Goal: Task Accomplishment & Management: Manage account settings

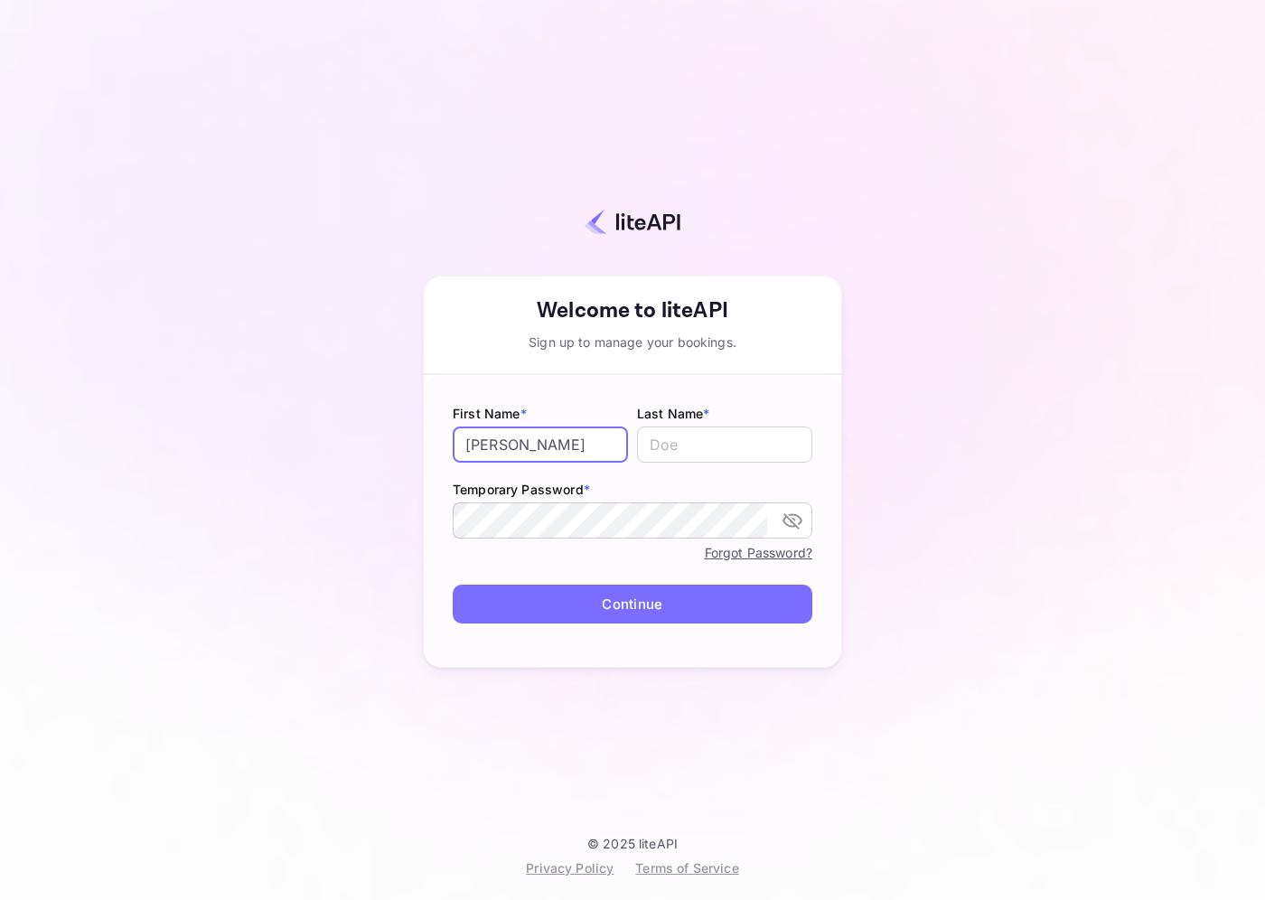
type input "[PERSON_NAME]"
click at [622, 619] on button "Continue" at bounding box center [633, 604] width 360 height 39
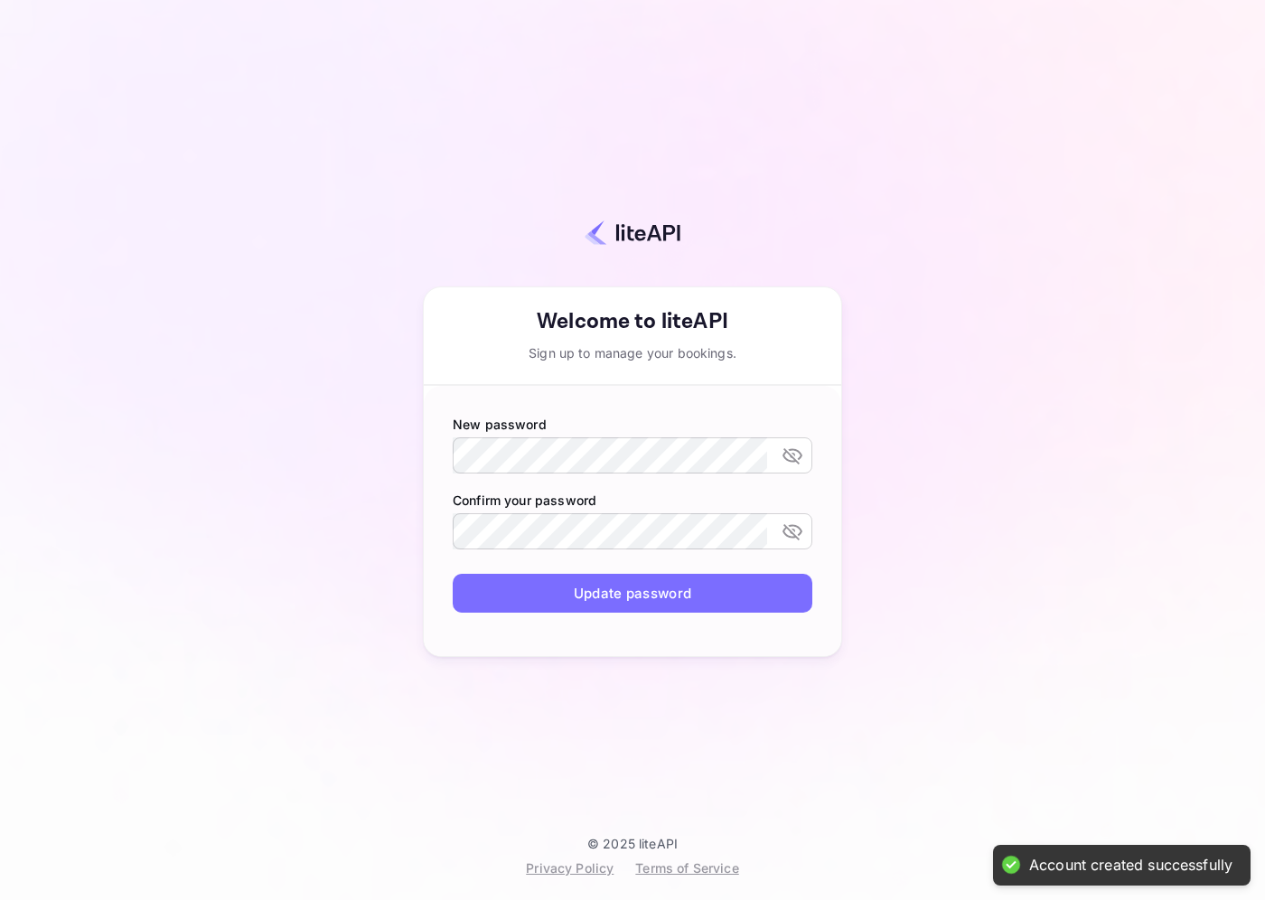
click at [633, 602] on button "Update password" at bounding box center [633, 593] width 360 height 39
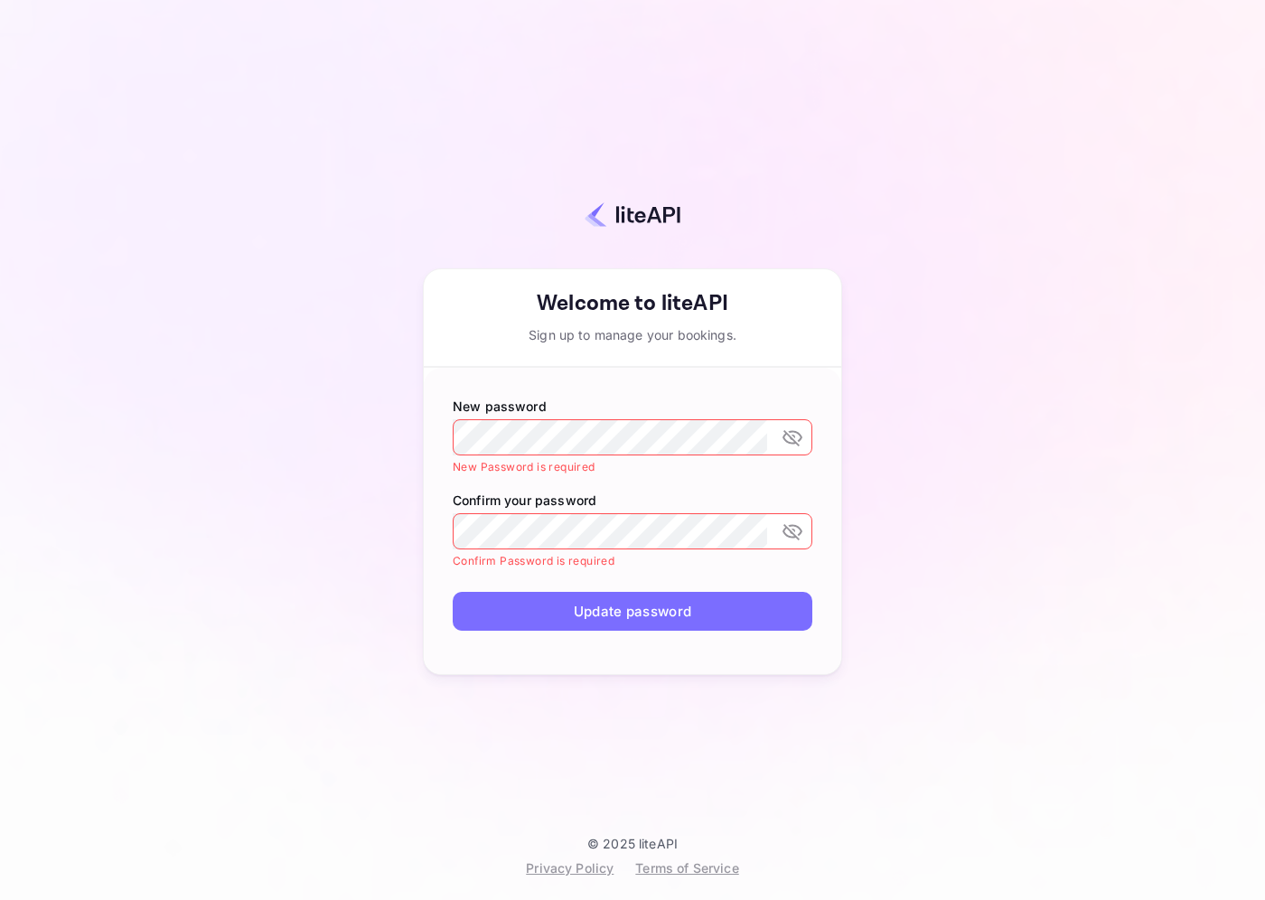
click at [607, 415] on label "New password" at bounding box center [633, 406] width 360 height 19
click at [62, 80] on div "Your account has been created successfully, a confirmation link has been sent t…" at bounding box center [632, 450] width 1265 height 900
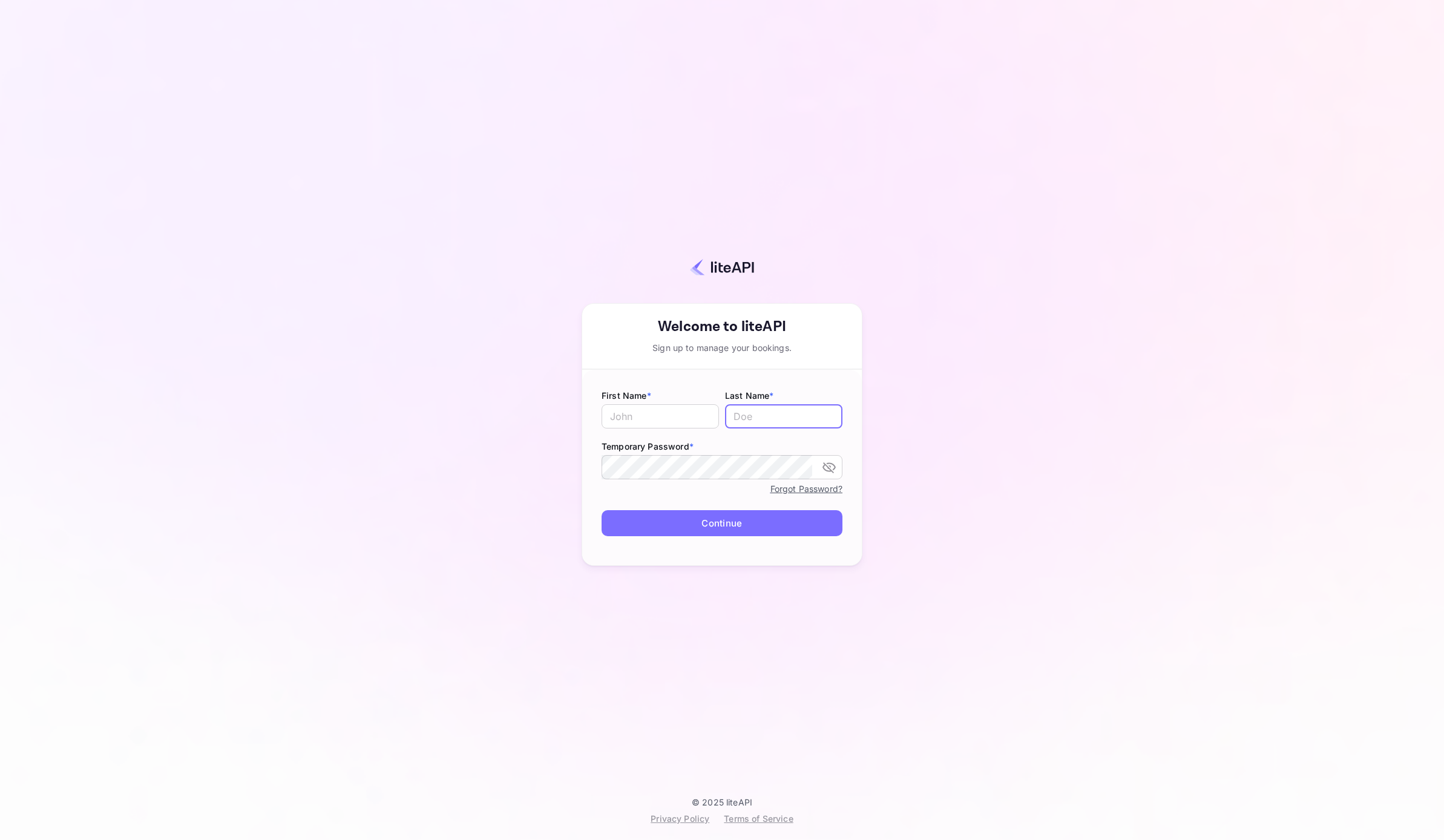
click at [657, 392] on label "First Name *" at bounding box center [659, 395] width 117 height 13
click at [649, 406] on input "text" at bounding box center [659, 416] width 117 height 24
type input "[PERSON_NAME]"
click at [761, 794] on div "Your account has been created successfully, a confirmation link has been sent t…" at bounding box center [722, 408] width 1338 height 777
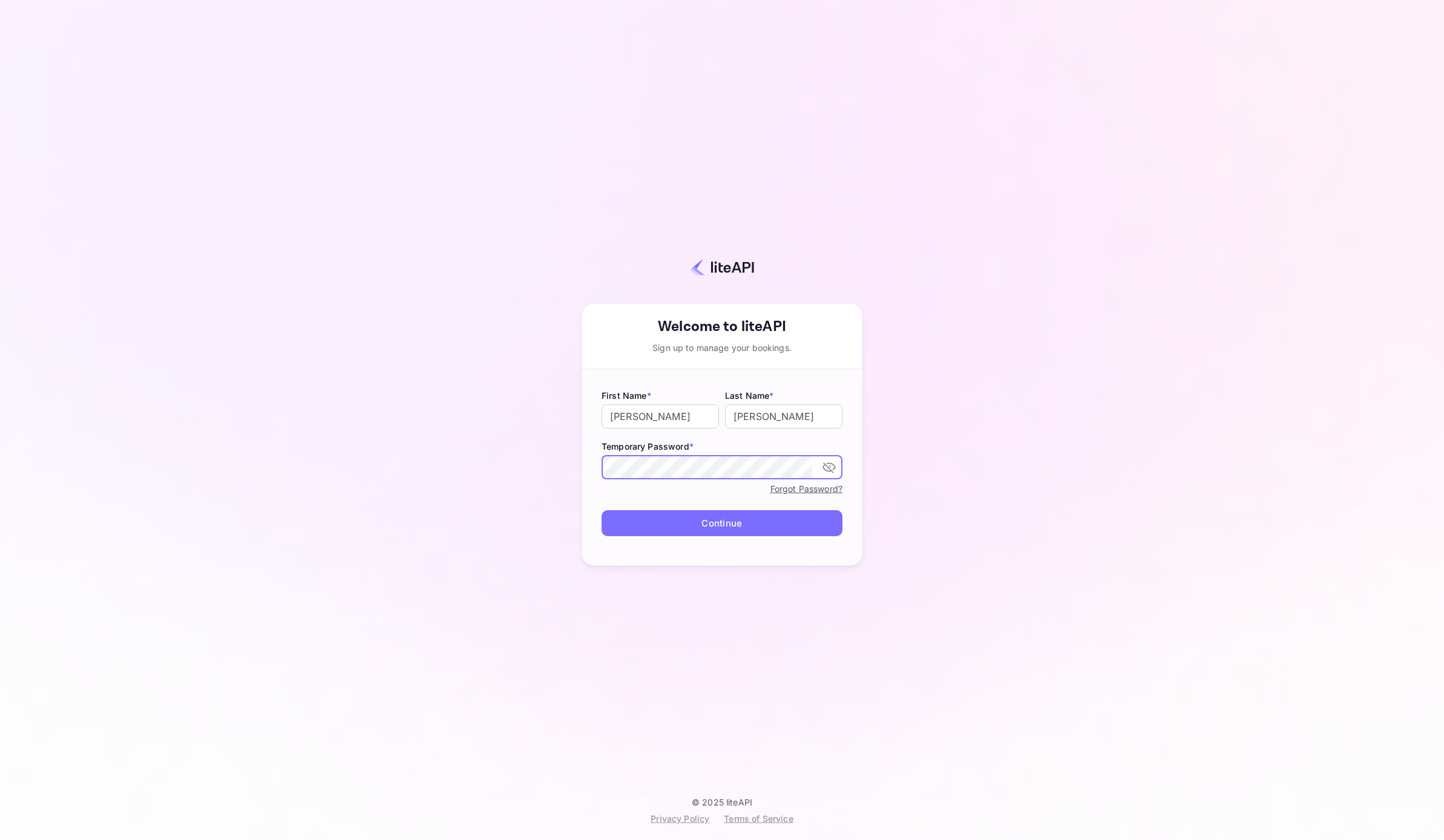
click at [663, 531] on button "Continue" at bounding box center [722, 523] width 241 height 26
click at [800, 487] on link "Forgot Password?" at bounding box center [807, 488] width 72 height 10
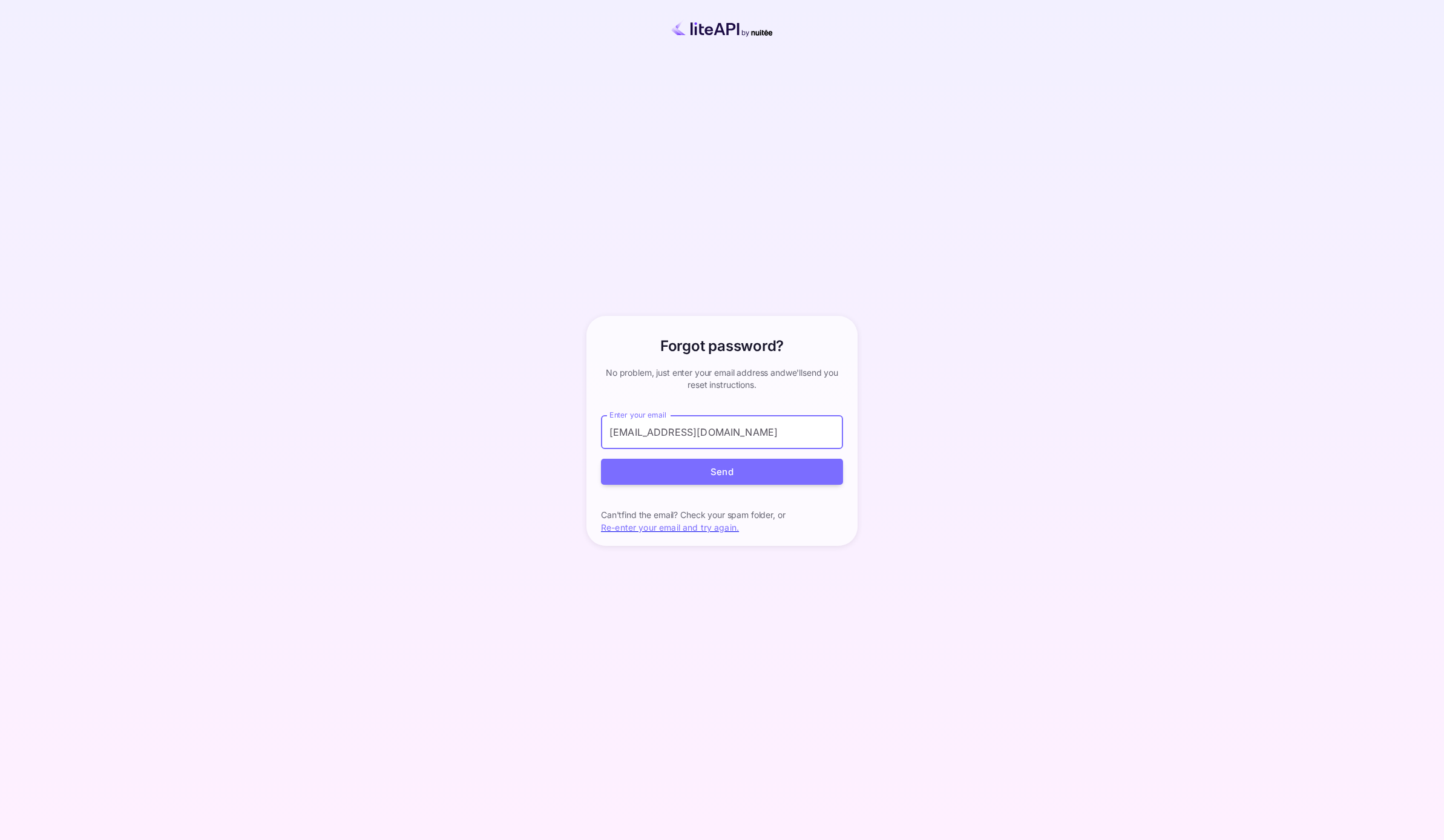
click at [601, 458] on button "Send" at bounding box center [722, 471] width 242 height 26
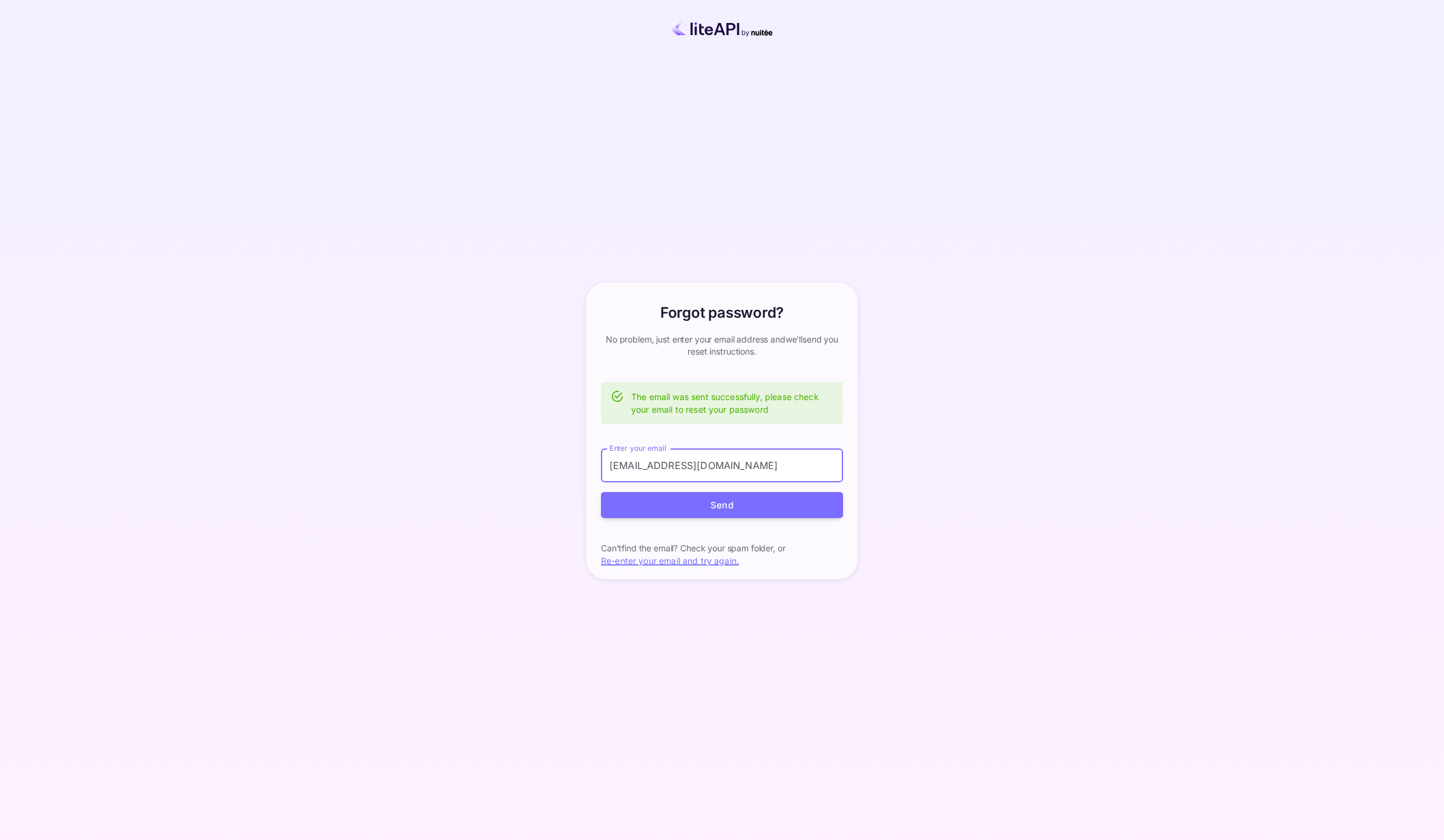
paste input "neqvqd6zbx"
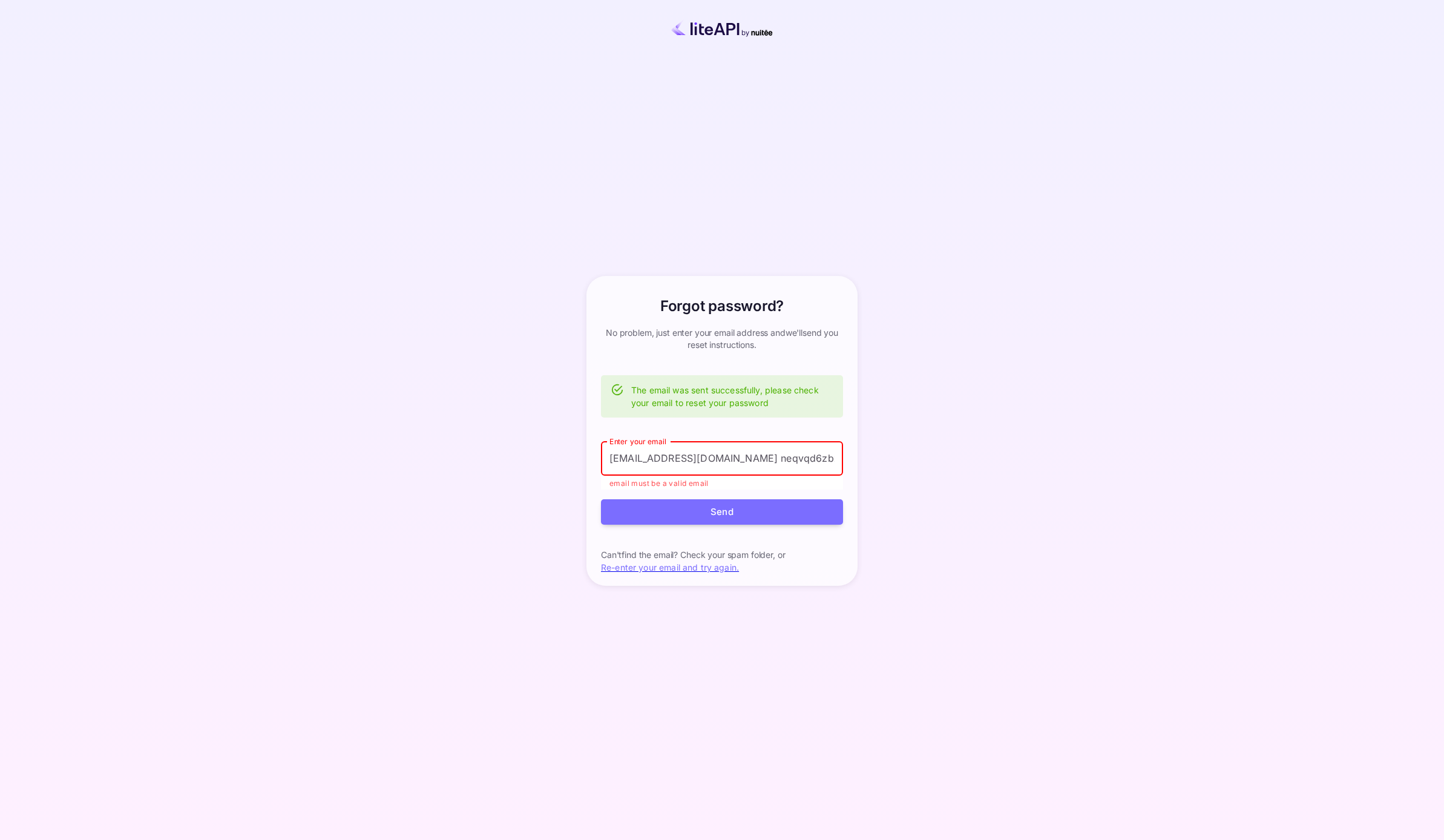
type input "[EMAIL_ADDRESS][DOMAIN_NAME]"
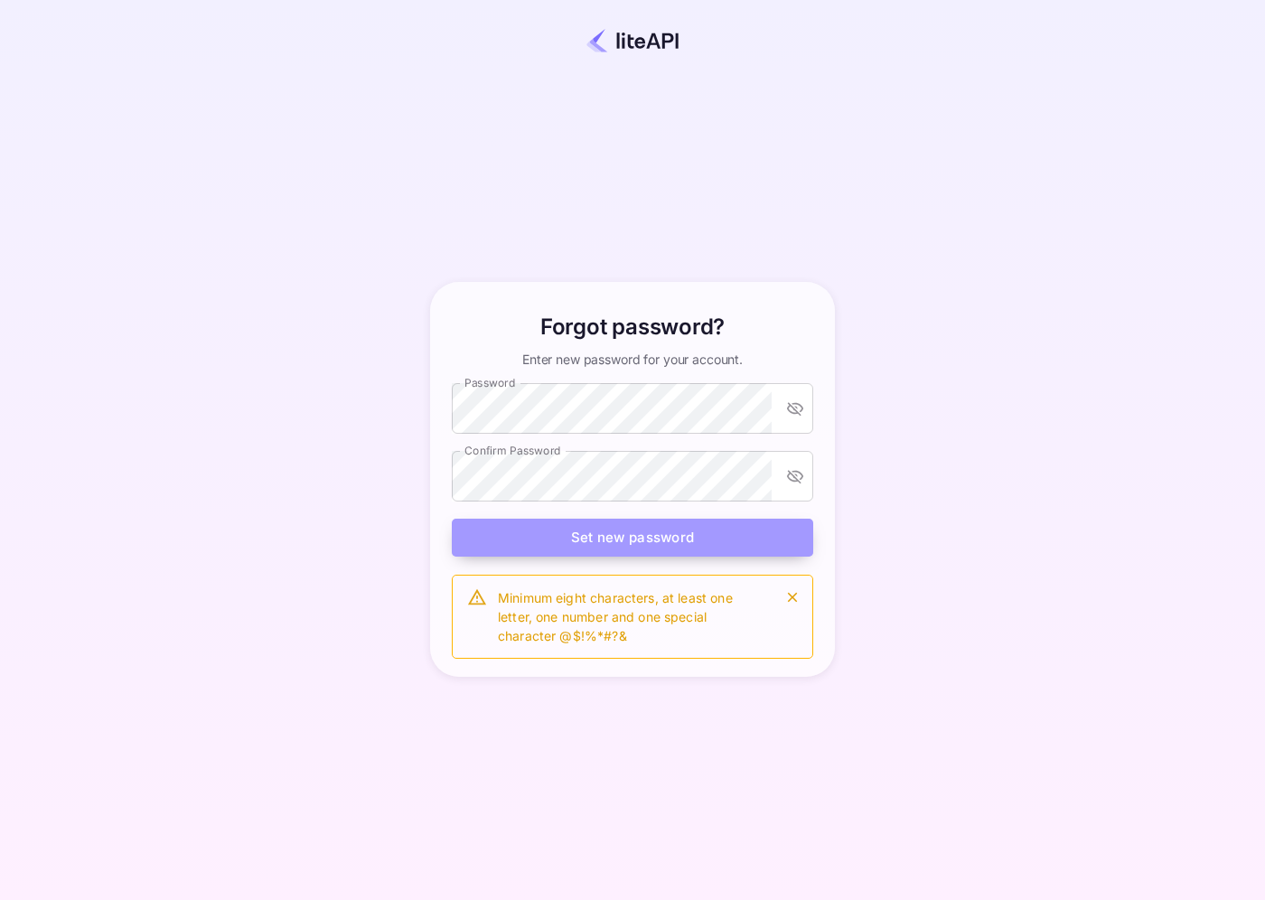
click at [713, 520] on button "Set new password" at bounding box center [633, 538] width 362 height 39
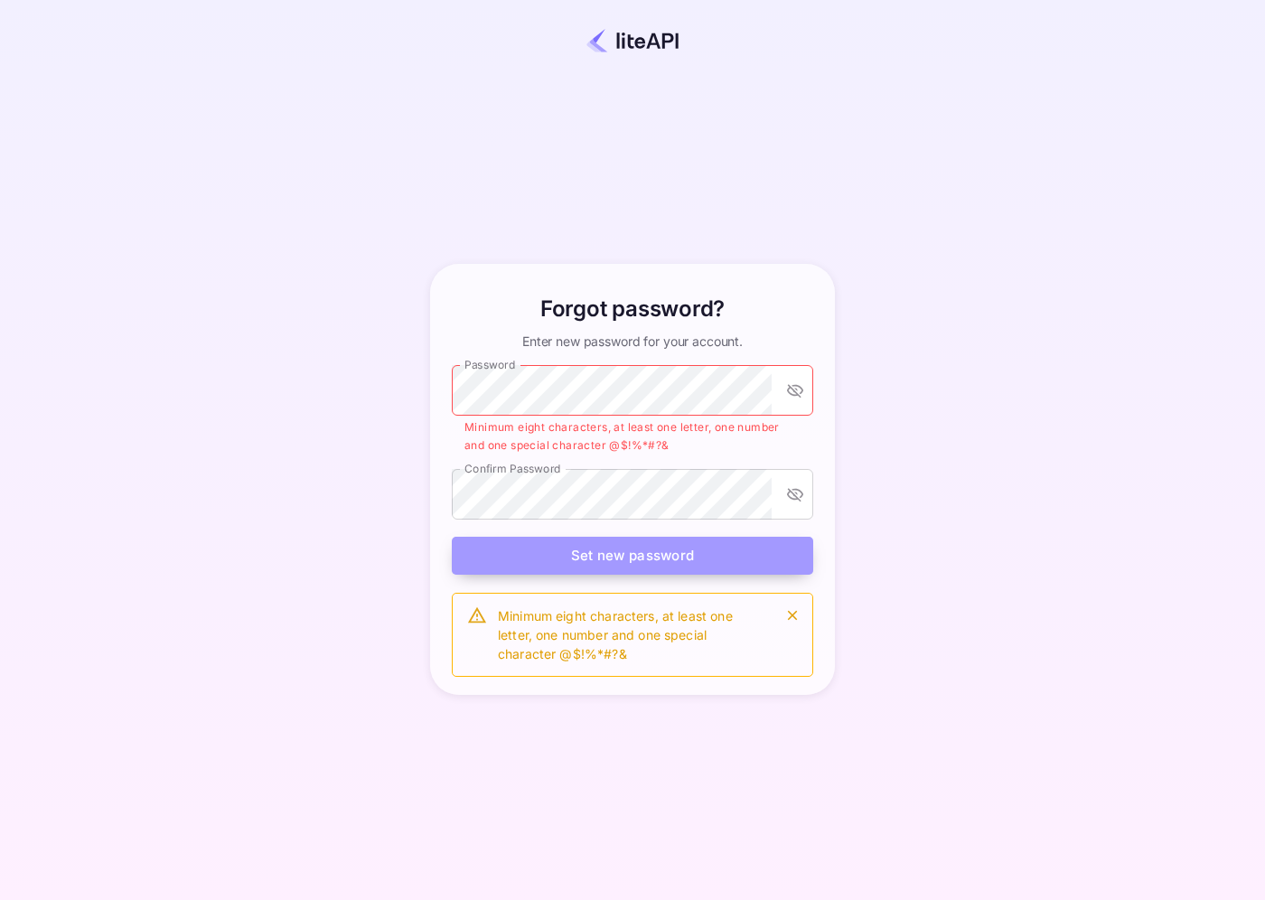
click at [647, 552] on button "Set new password" at bounding box center [633, 556] width 362 height 39
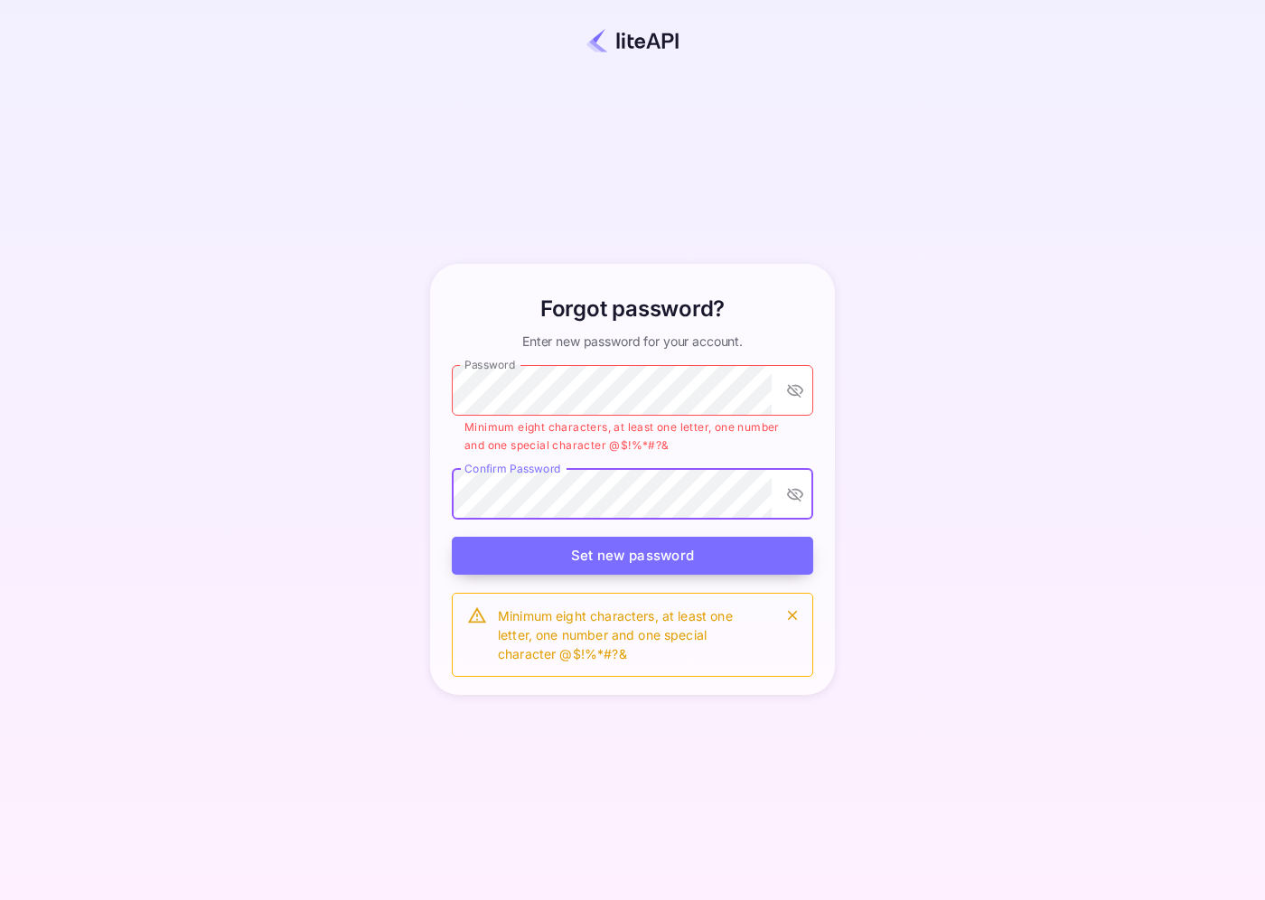
click at [650, 559] on button "Set new password" at bounding box center [633, 556] width 362 height 39
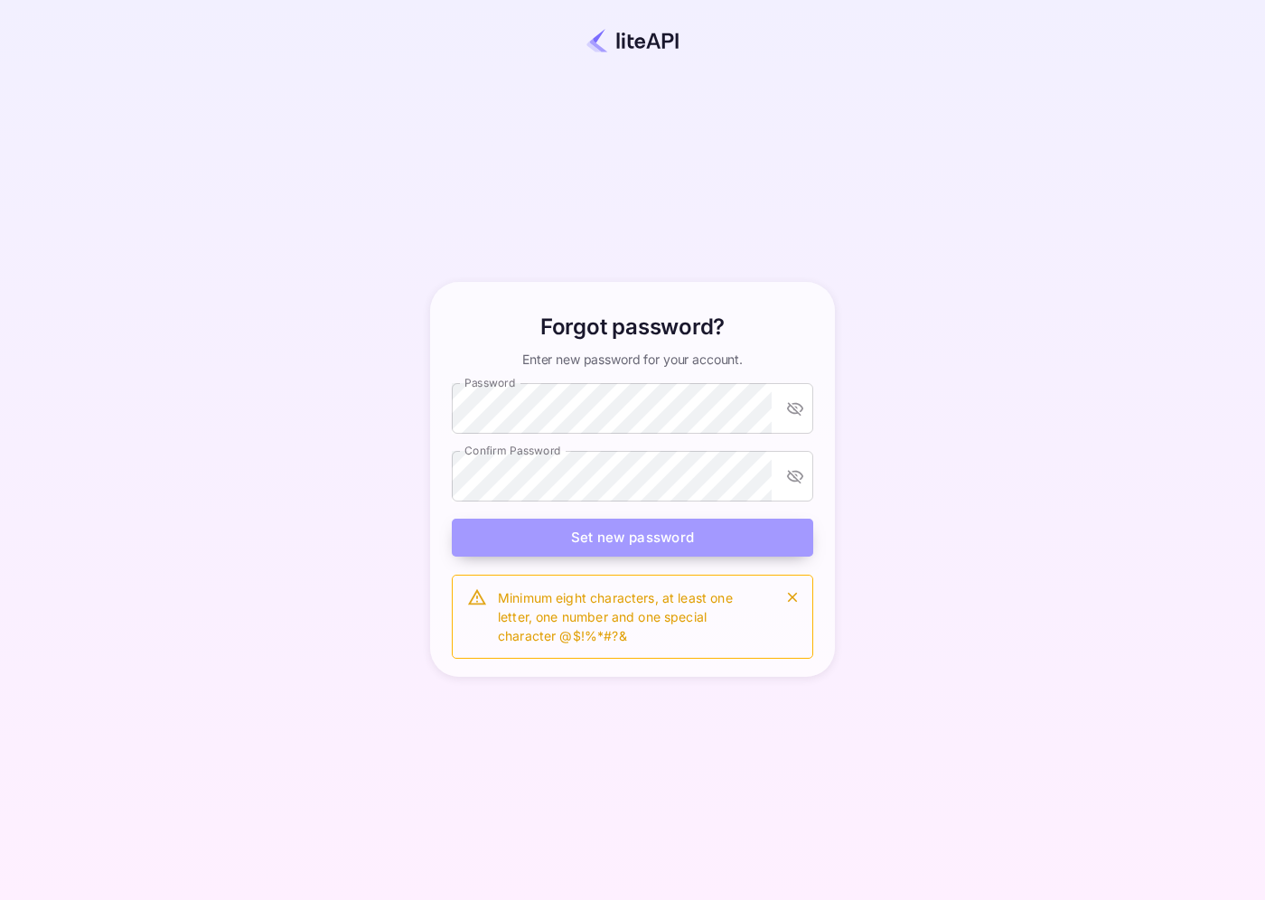
click at [653, 546] on button "Set new password" at bounding box center [633, 538] width 362 height 39
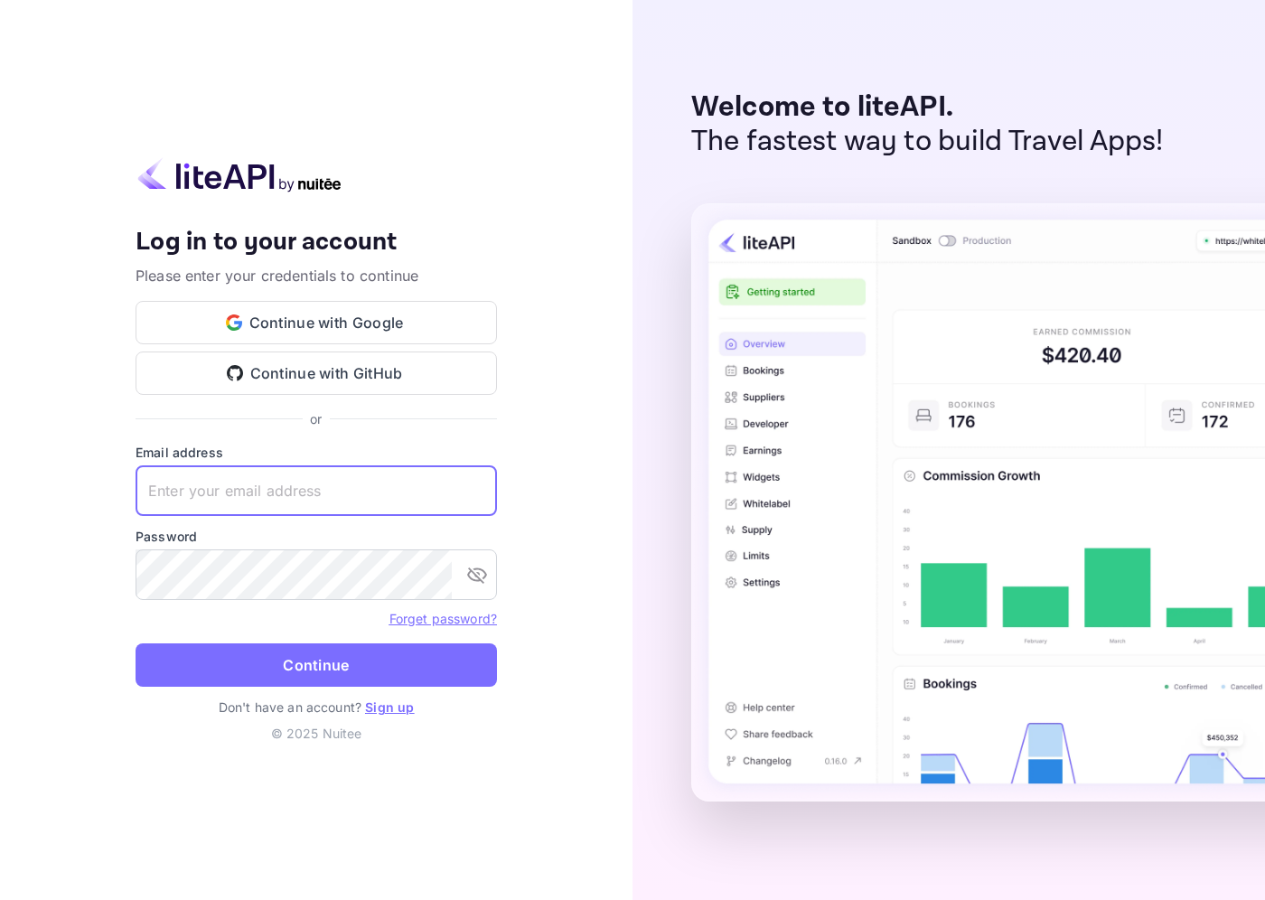
click at [343, 498] on input "text" at bounding box center [317, 490] width 362 height 51
type input "TJSTAC"
type input "tjstac"
type input "[EMAIL_ADDRESS][DOMAIN_NAME]"
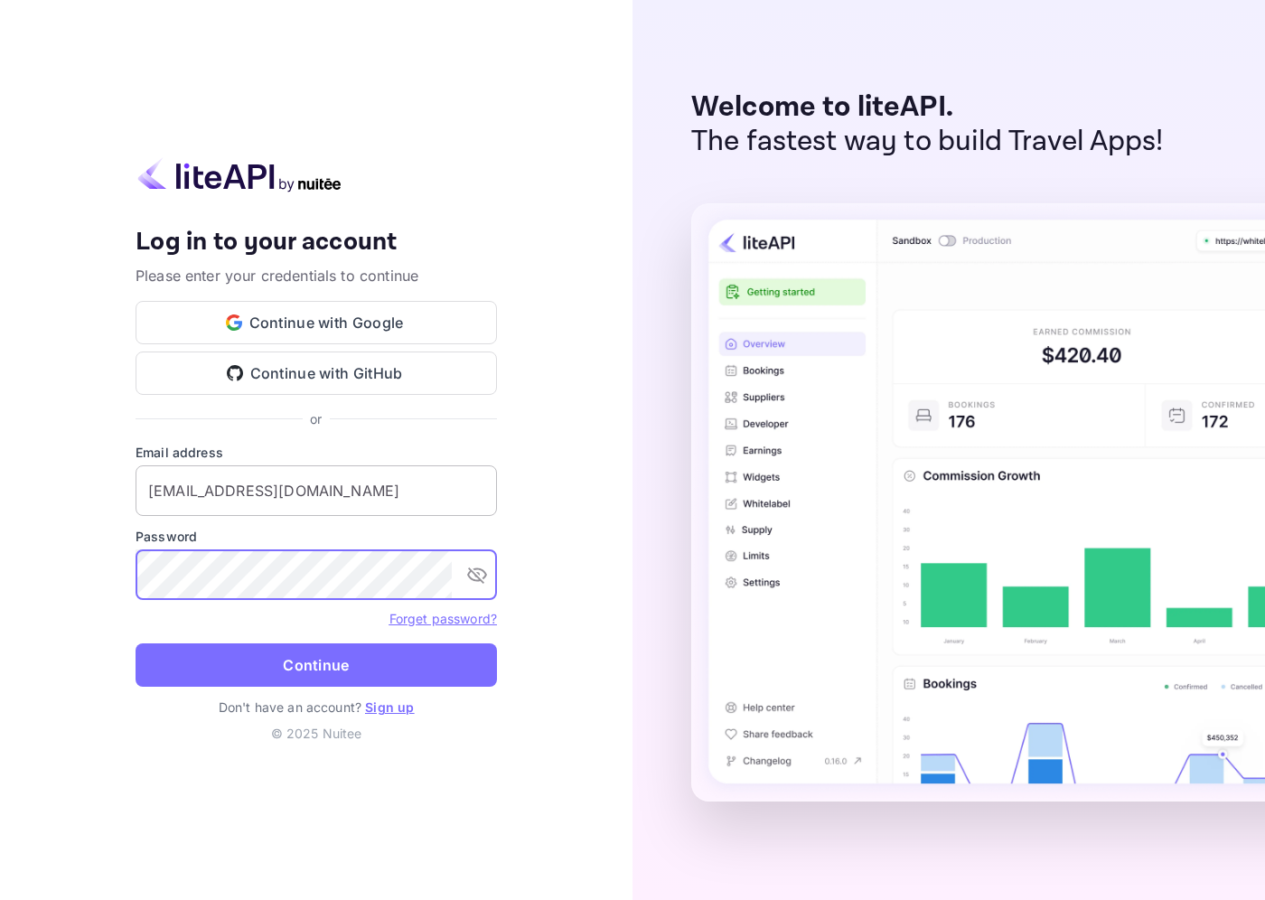
click at [136, 644] on button "Continue" at bounding box center [317, 665] width 362 height 43
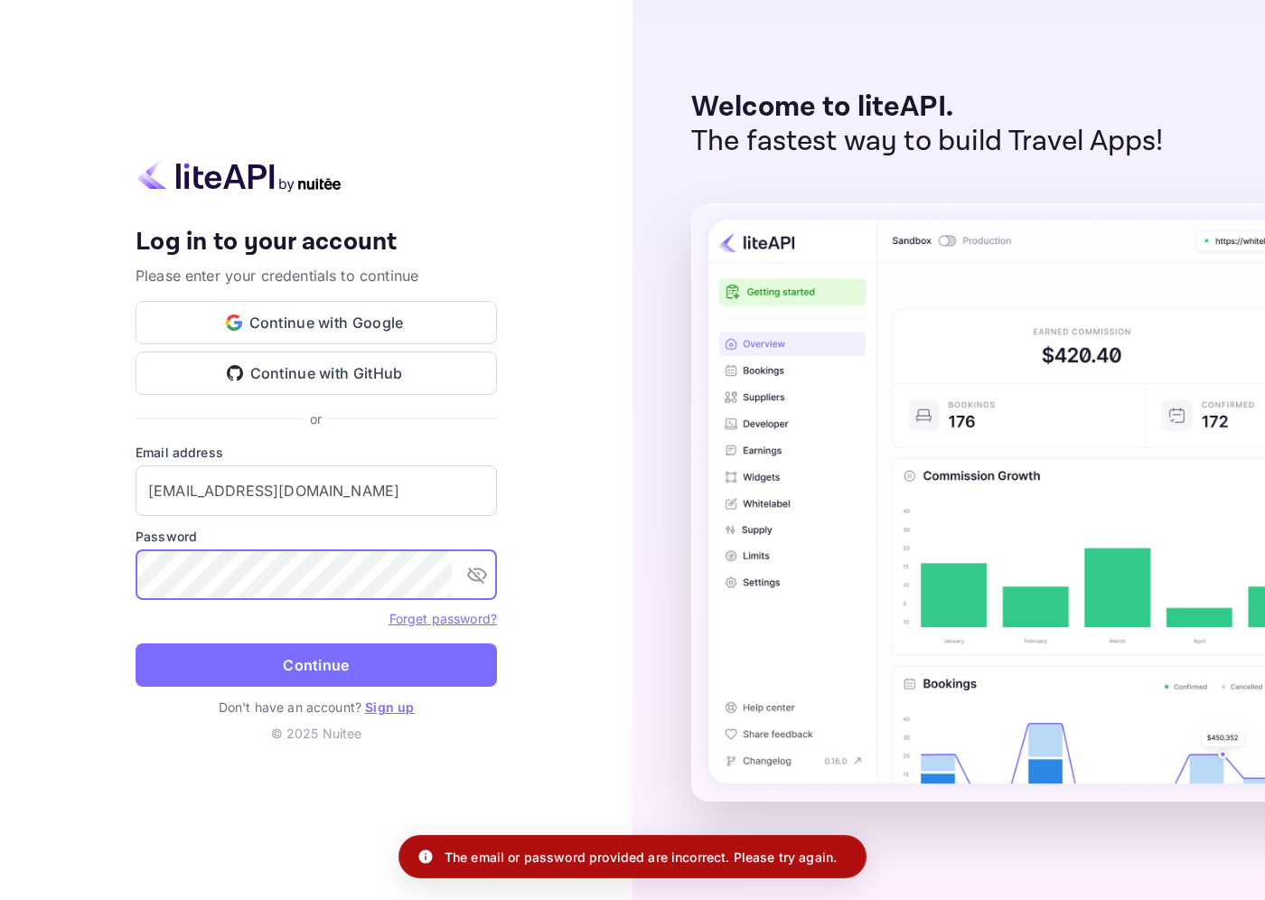
click at [478, 574] on icon "toggle password visibility" at bounding box center [477, 575] width 22 height 22
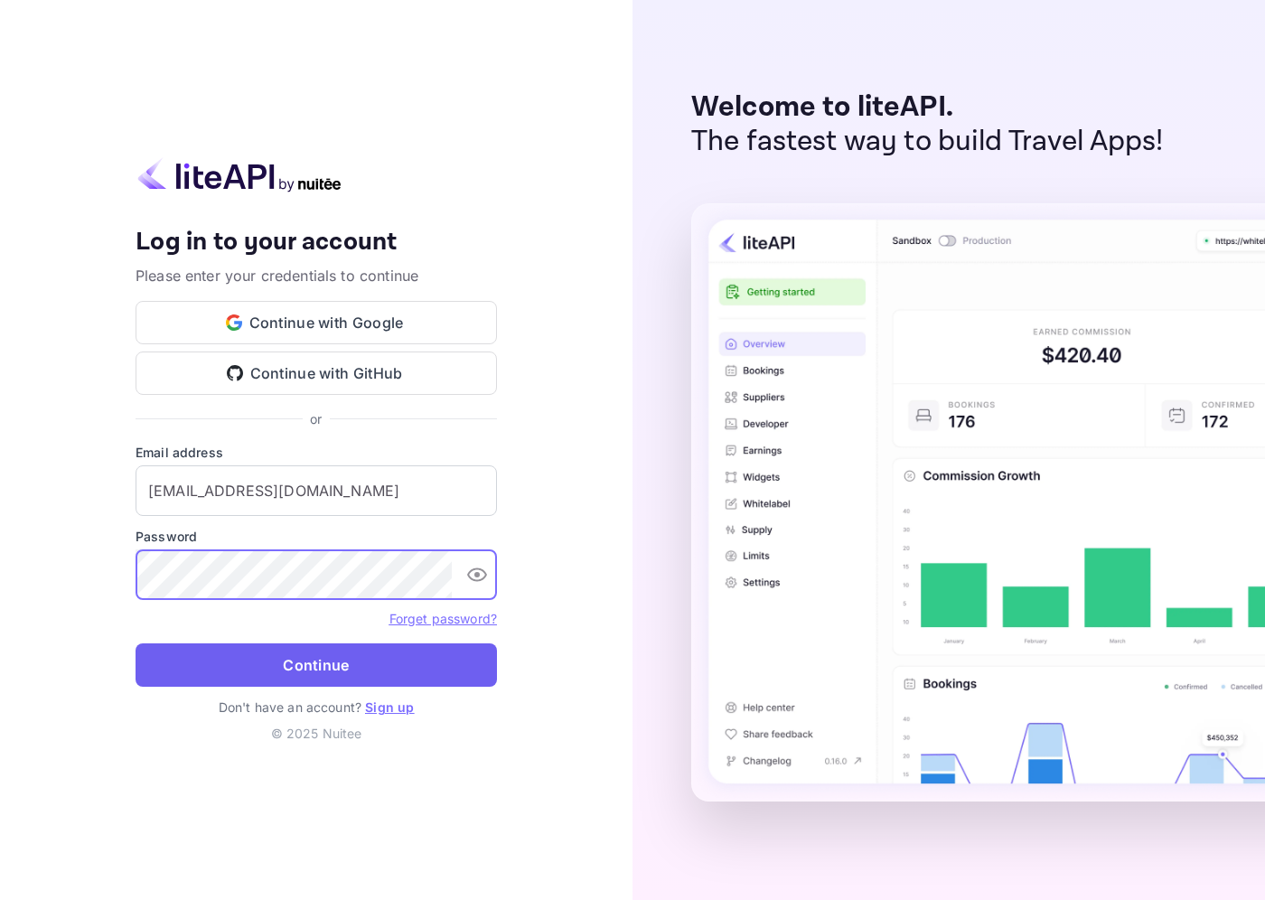
click at [381, 653] on button "Continue" at bounding box center [317, 665] width 362 height 43
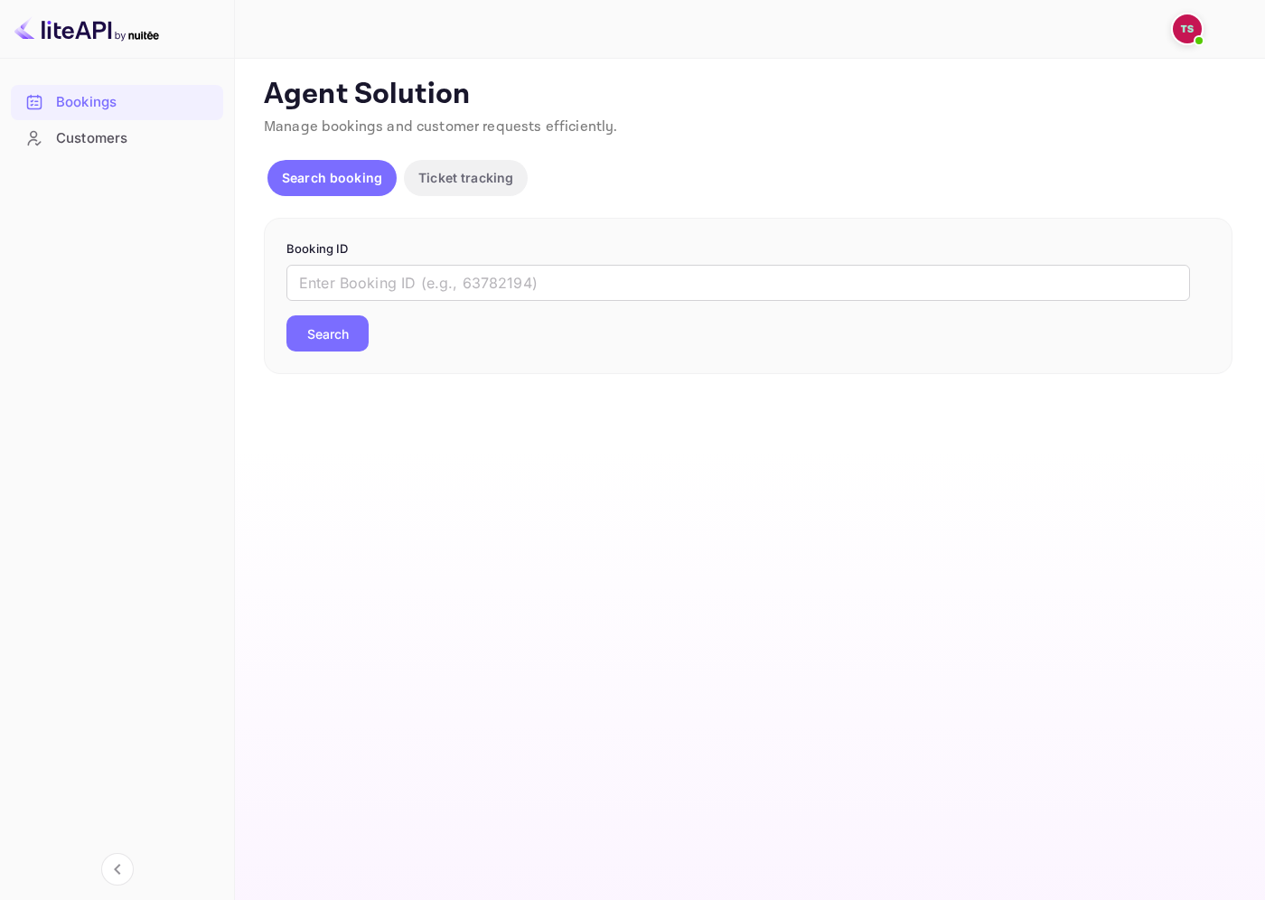
click at [108, 137] on div "Customers" at bounding box center [135, 138] width 158 height 21
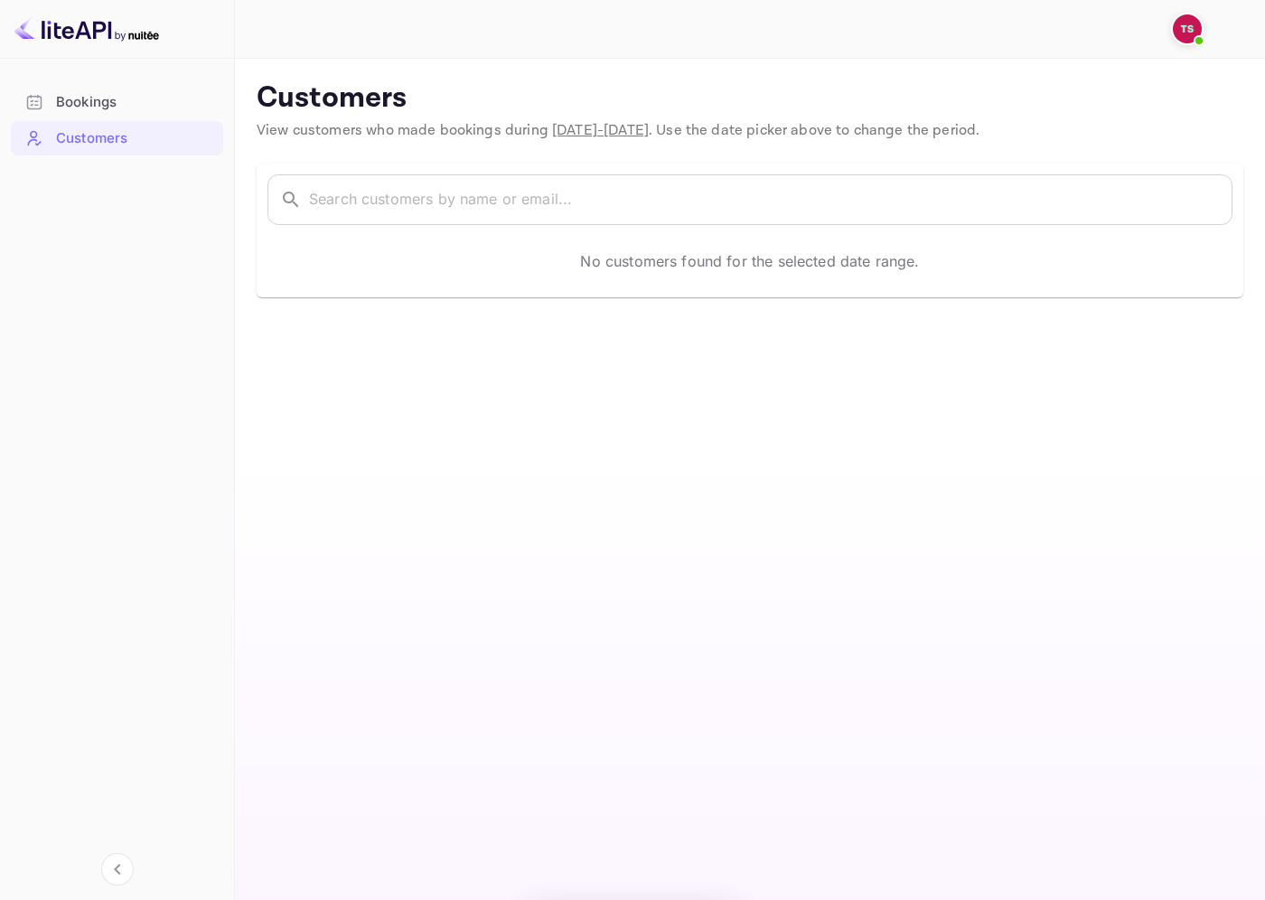
click at [117, 104] on div "Bookings" at bounding box center [135, 102] width 158 height 21
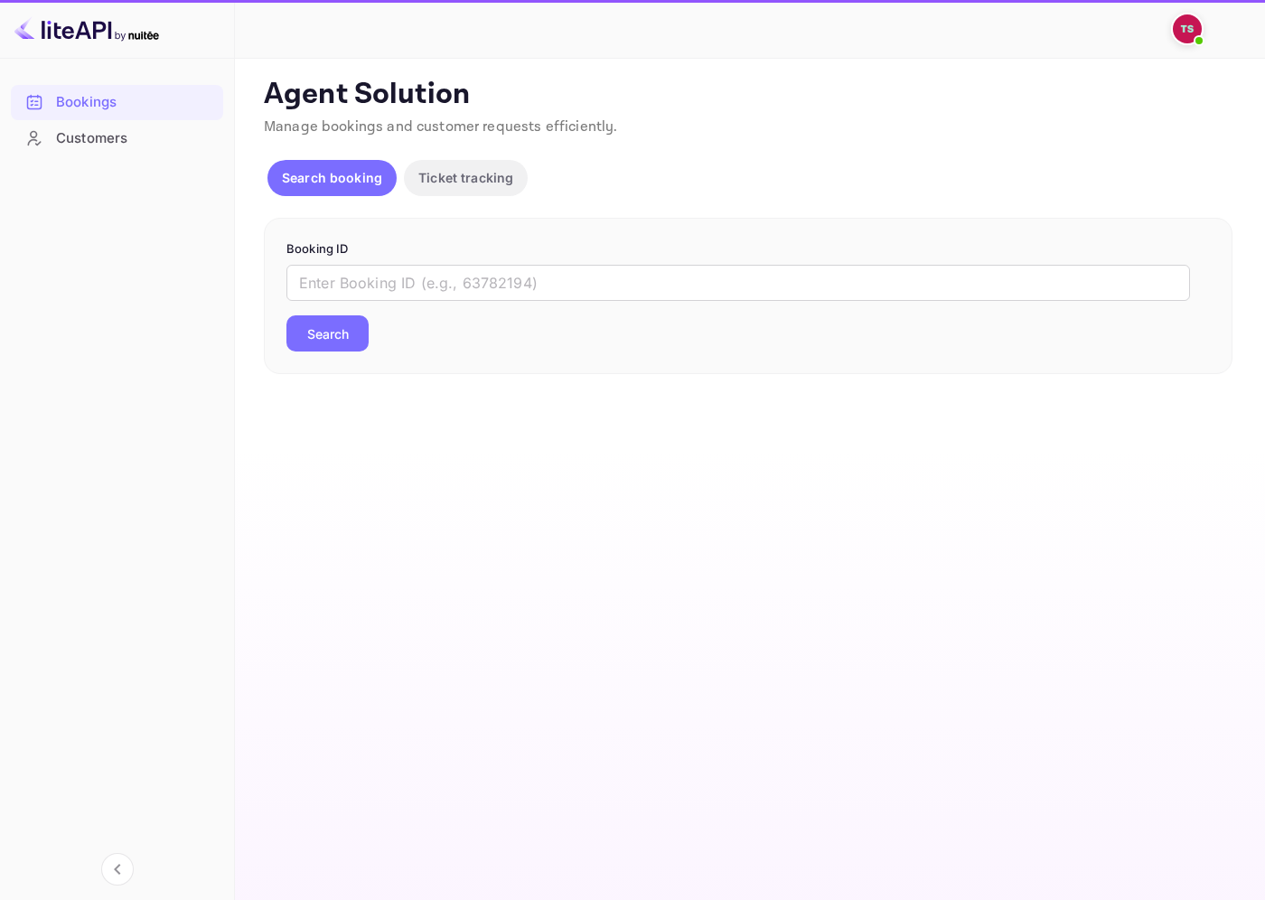
click at [127, 30] on img at bounding box center [86, 28] width 145 height 29
click at [1178, 22] on img at bounding box center [1187, 28] width 29 height 29
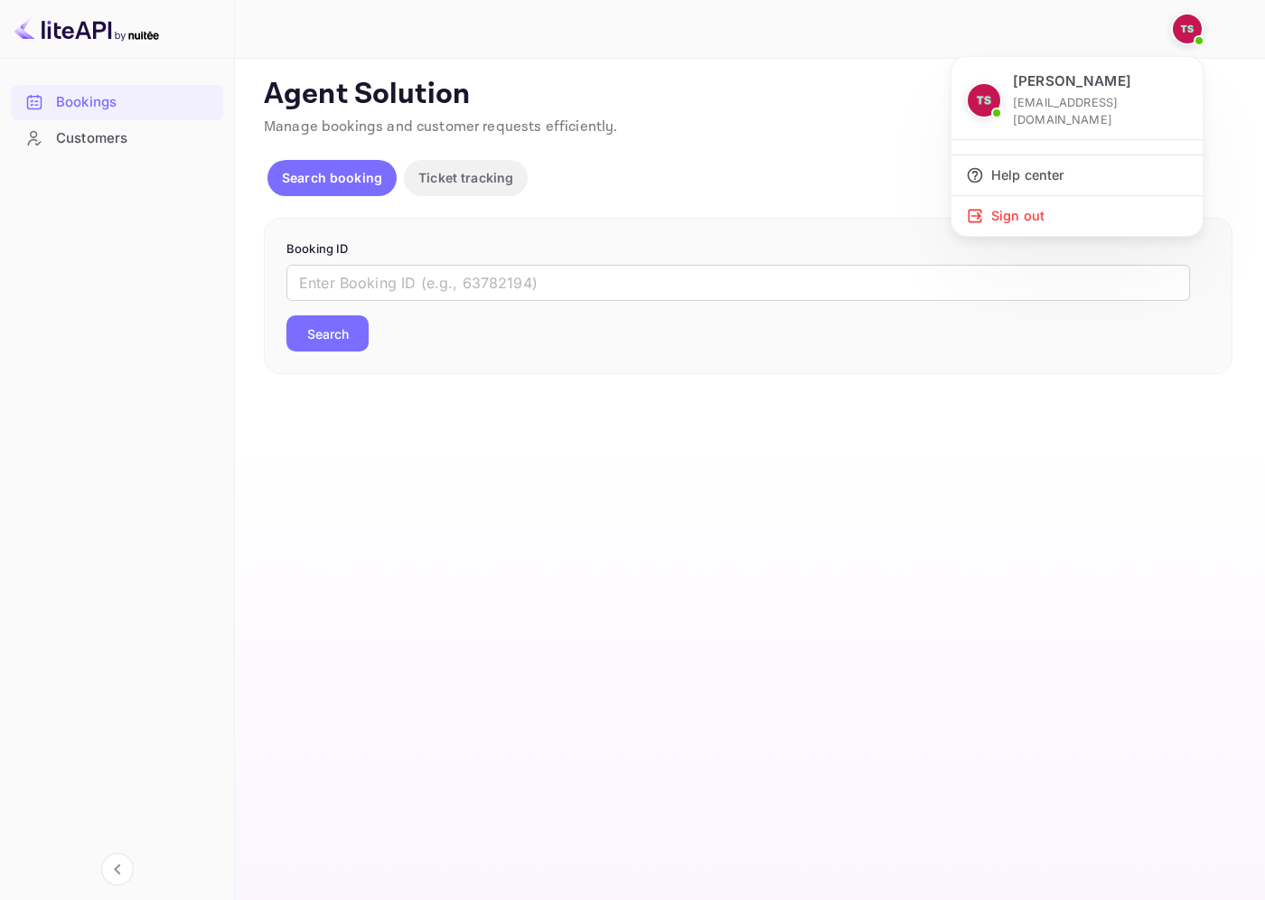
click at [1178, 22] on div at bounding box center [632, 450] width 1265 height 900
